Goal: Ask a question

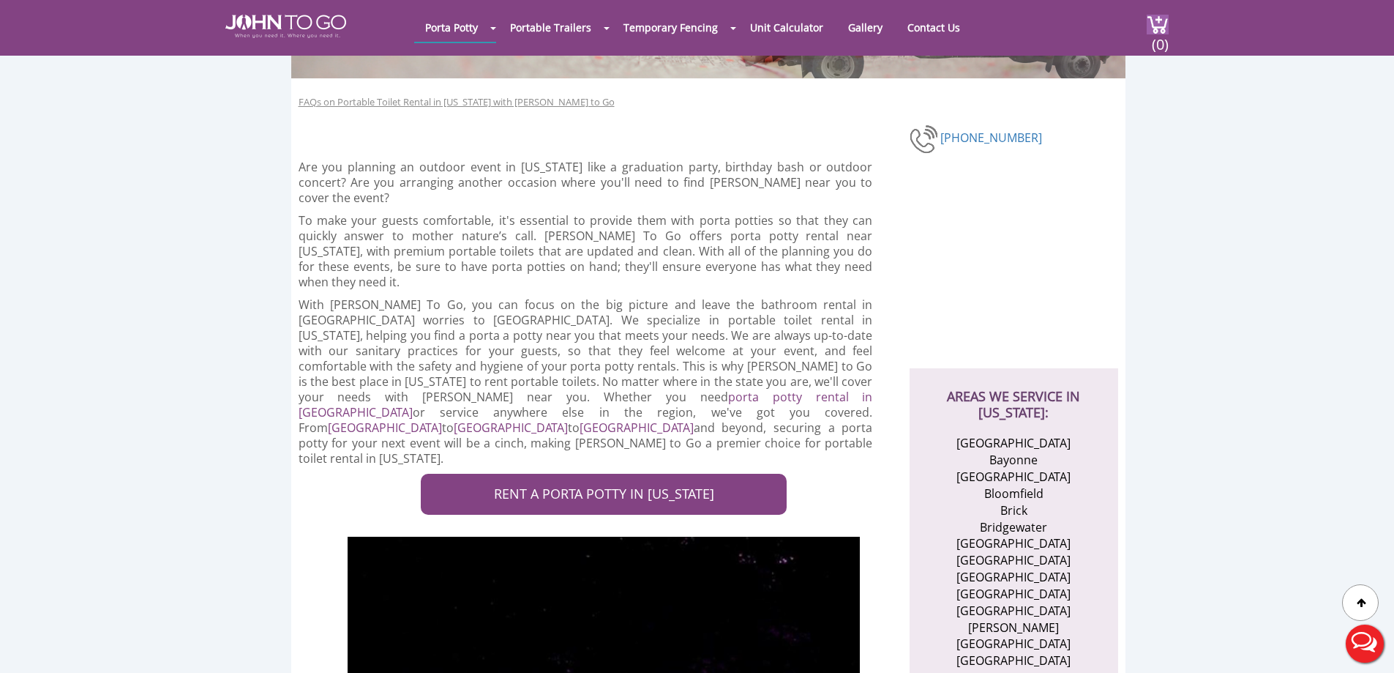
click at [1362, 642] on button "Live Chat" at bounding box center [1365, 643] width 59 height 59
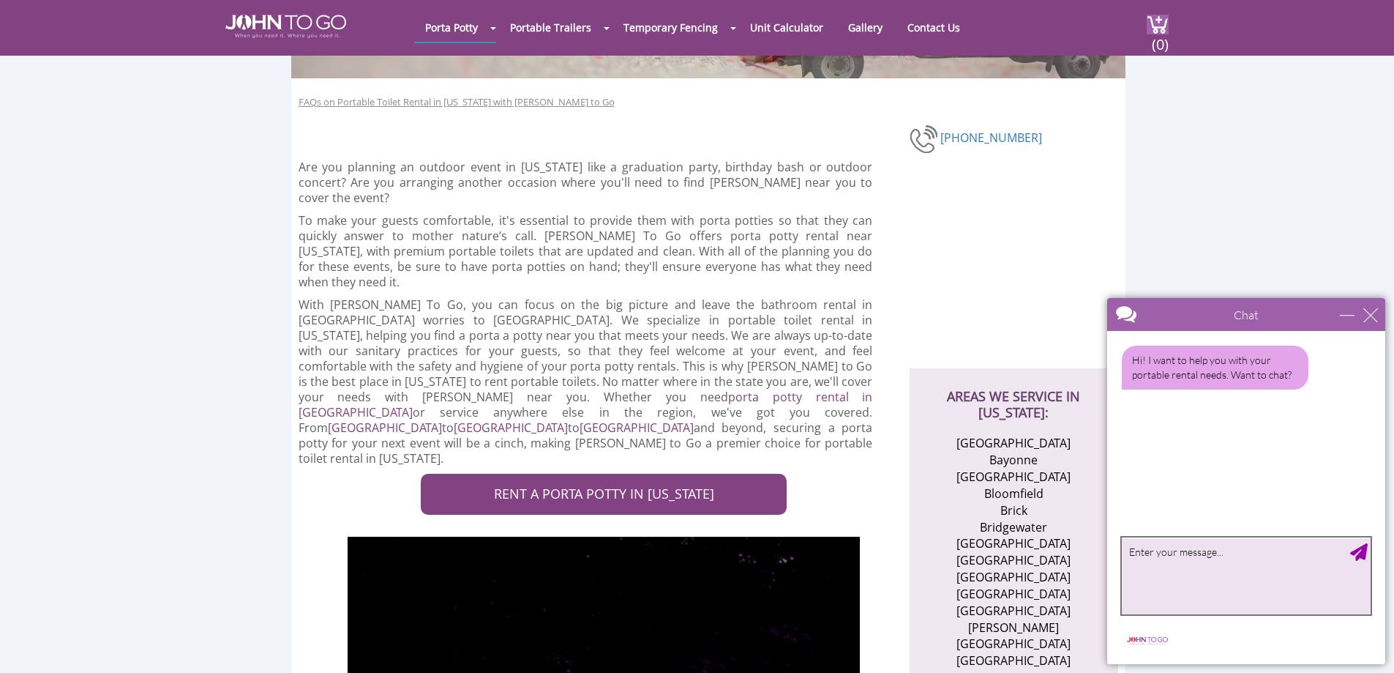
click at [1222, 580] on textarea "type your message" at bounding box center [1246, 575] width 249 height 77
type textarea "Live chat"
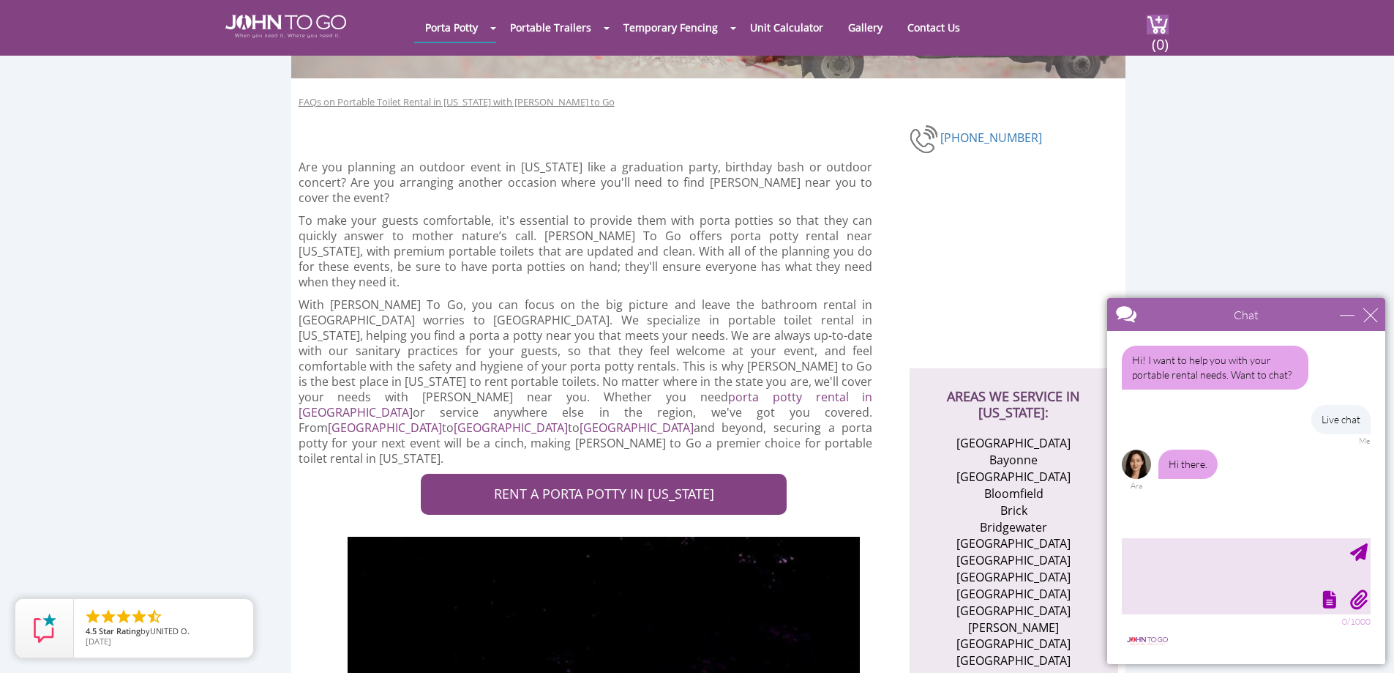
click at [1141, 459] on img at bounding box center [1136, 463] width 29 height 29
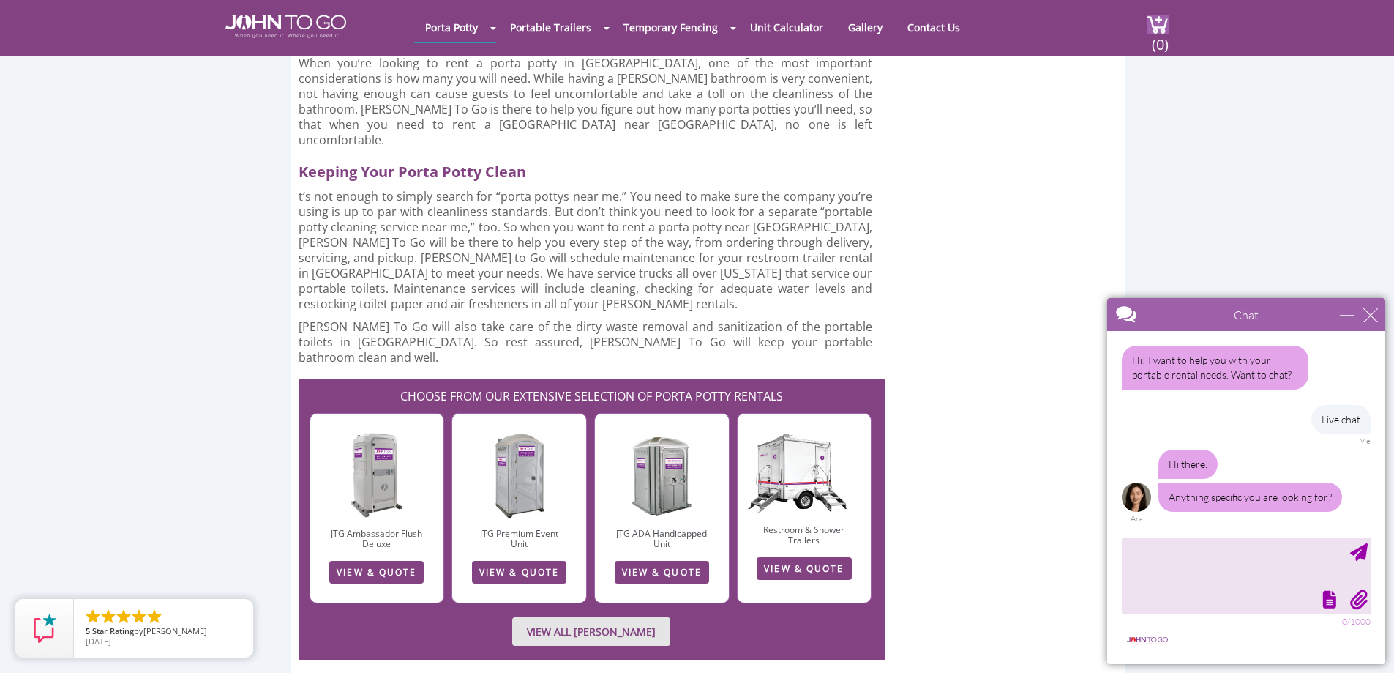
click at [1130, 492] on img at bounding box center [1136, 496] width 29 height 29
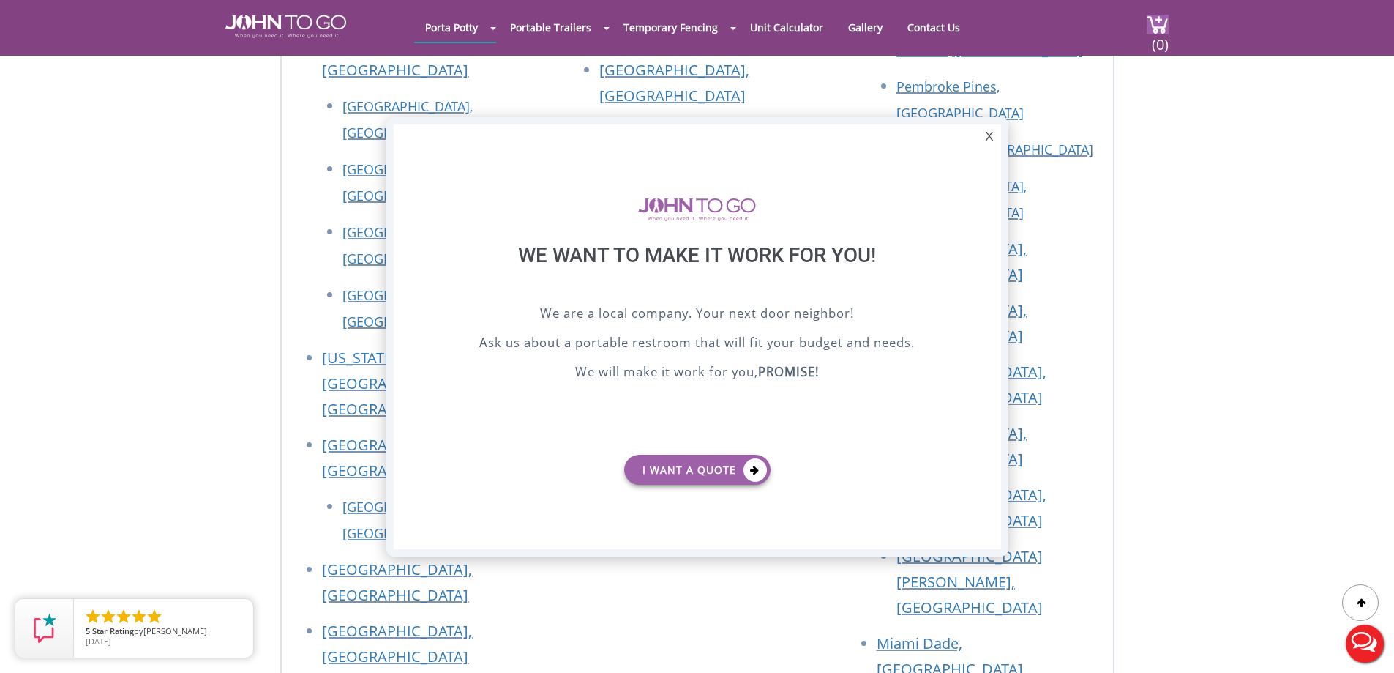
scroll to position [6367, 0]
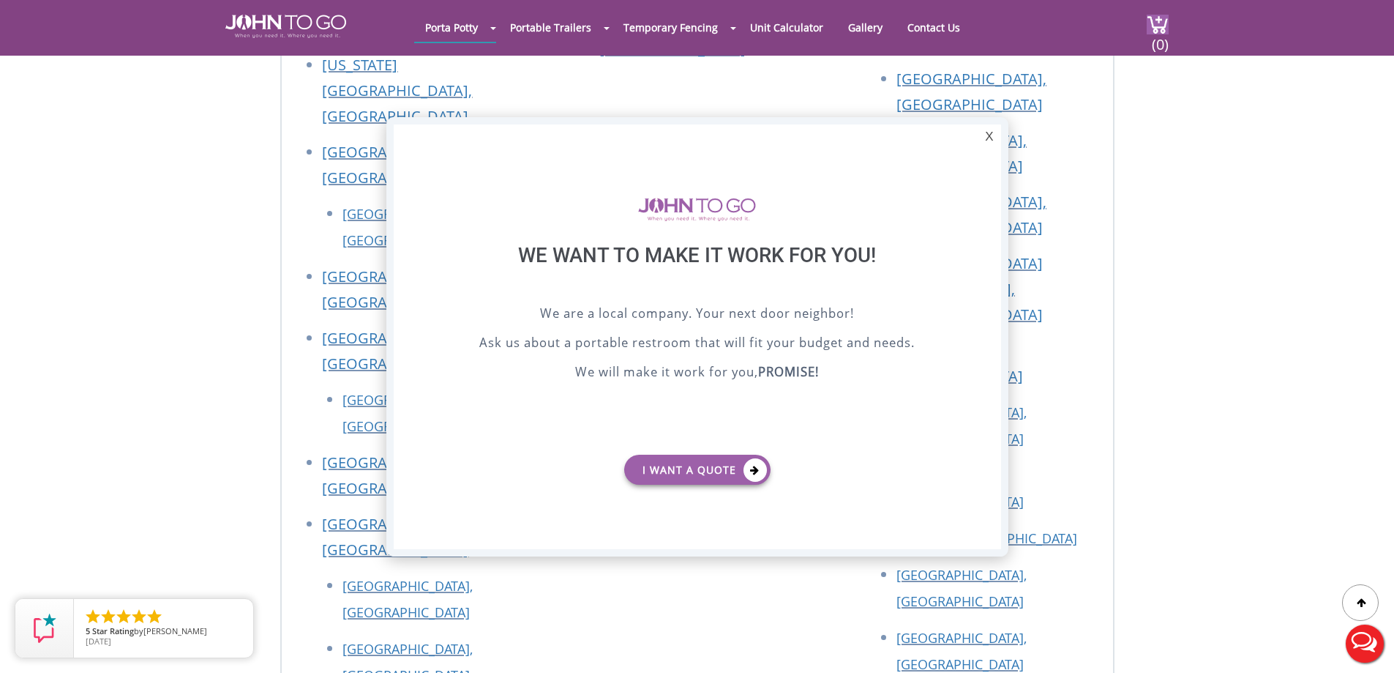
click at [1176, 413] on div at bounding box center [697, 336] width 1394 height 673
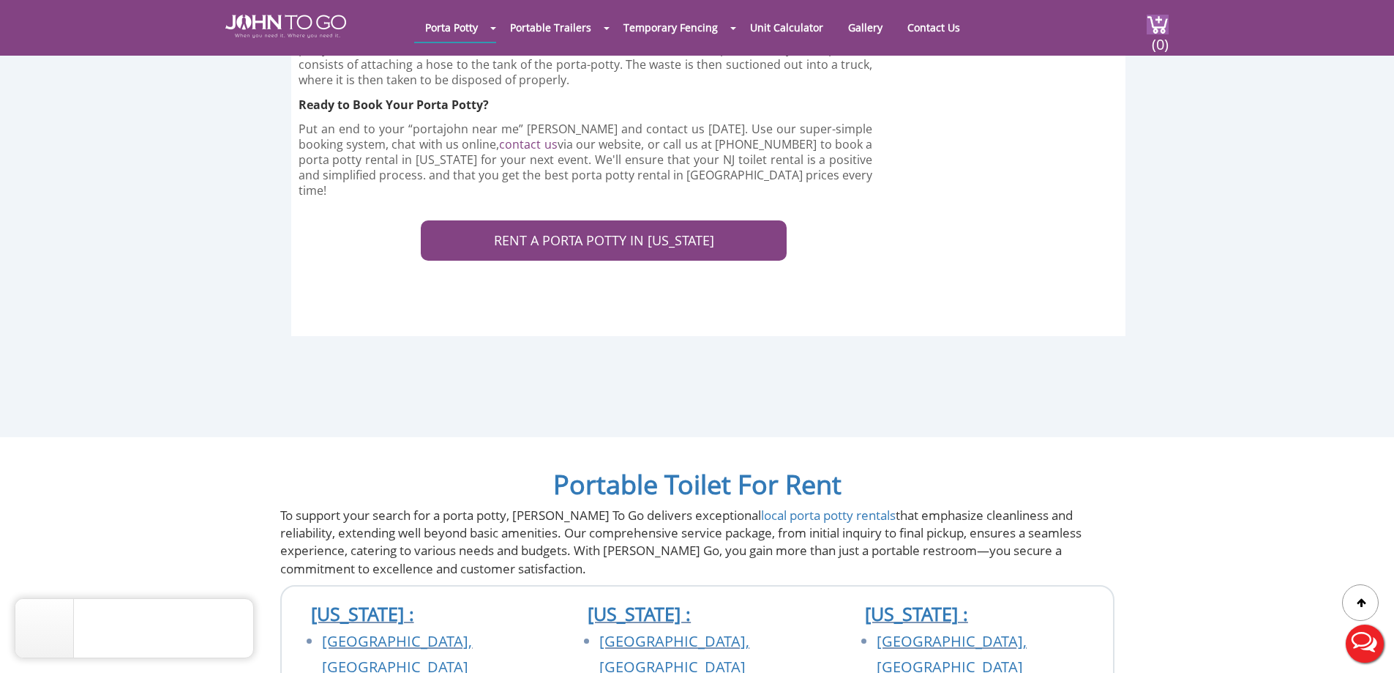
scroll to position [5270, 0]
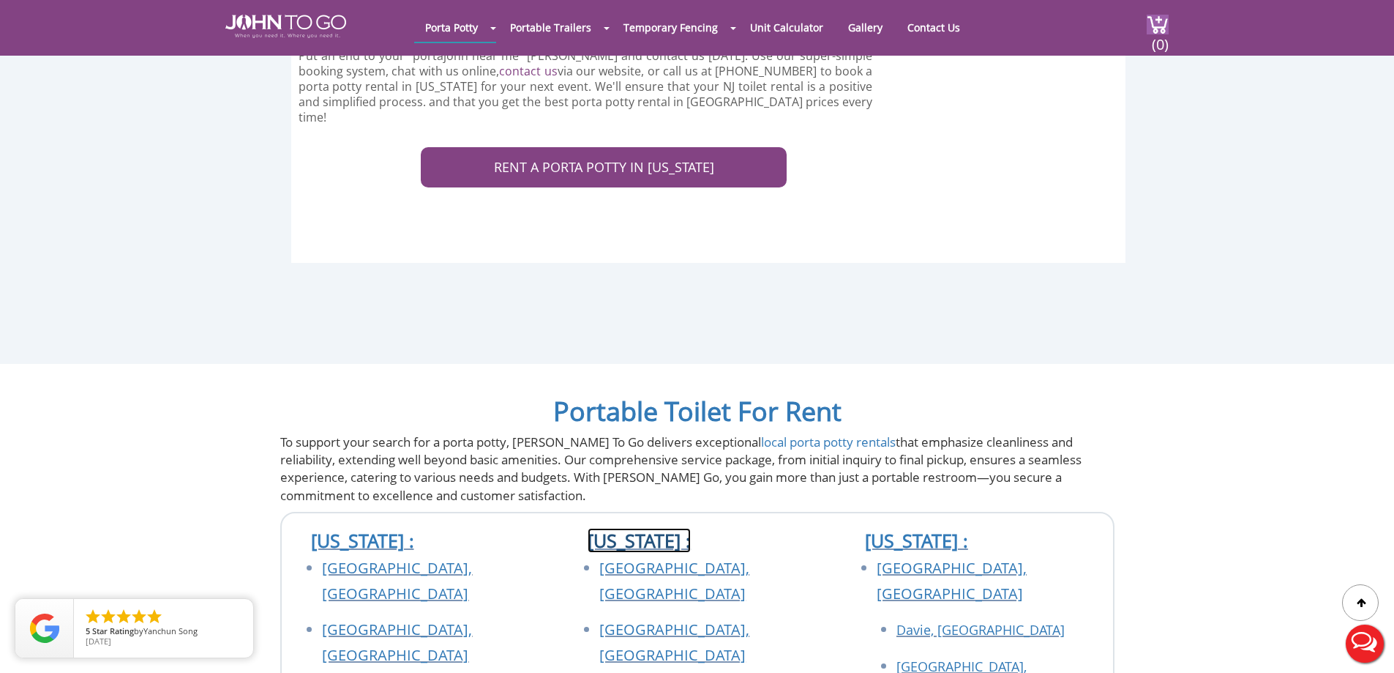
click at [675, 528] on link "[US_STATE] :" at bounding box center [639, 540] width 103 height 25
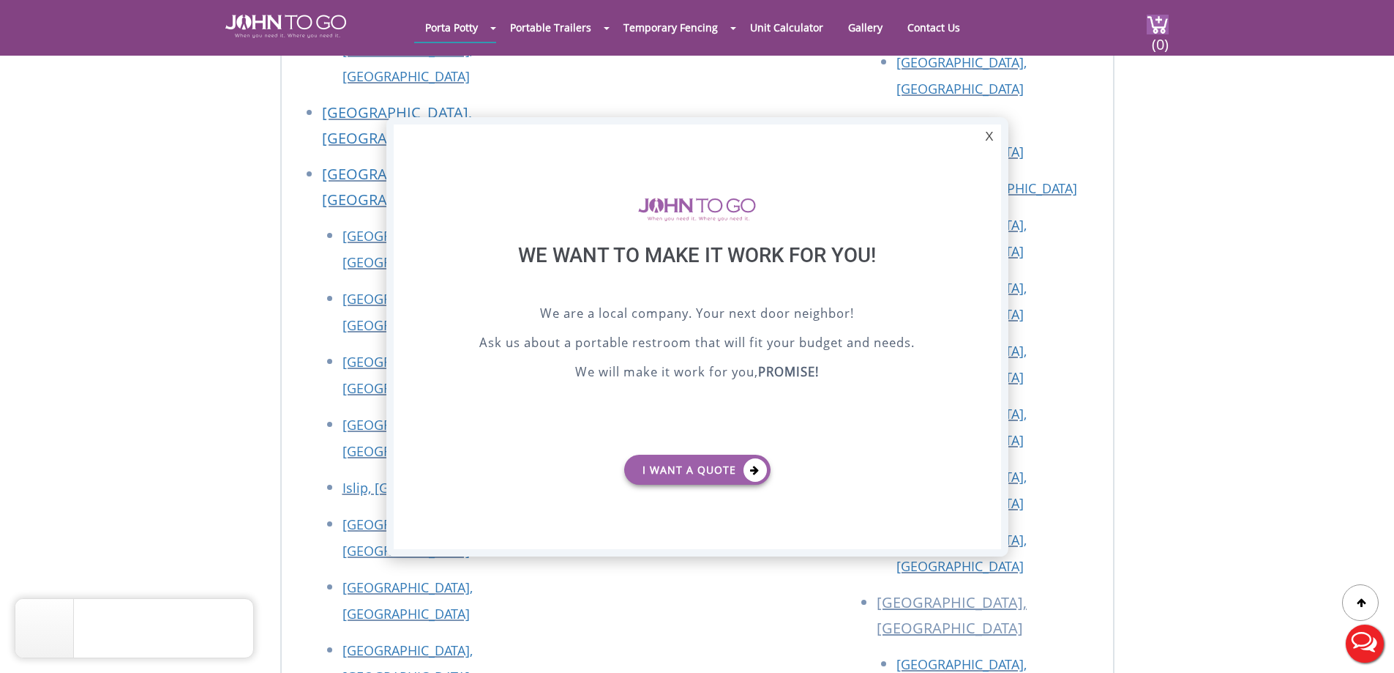
click at [1190, 132] on div at bounding box center [697, 336] width 1394 height 673
